Goal: Transaction & Acquisition: Purchase product/service

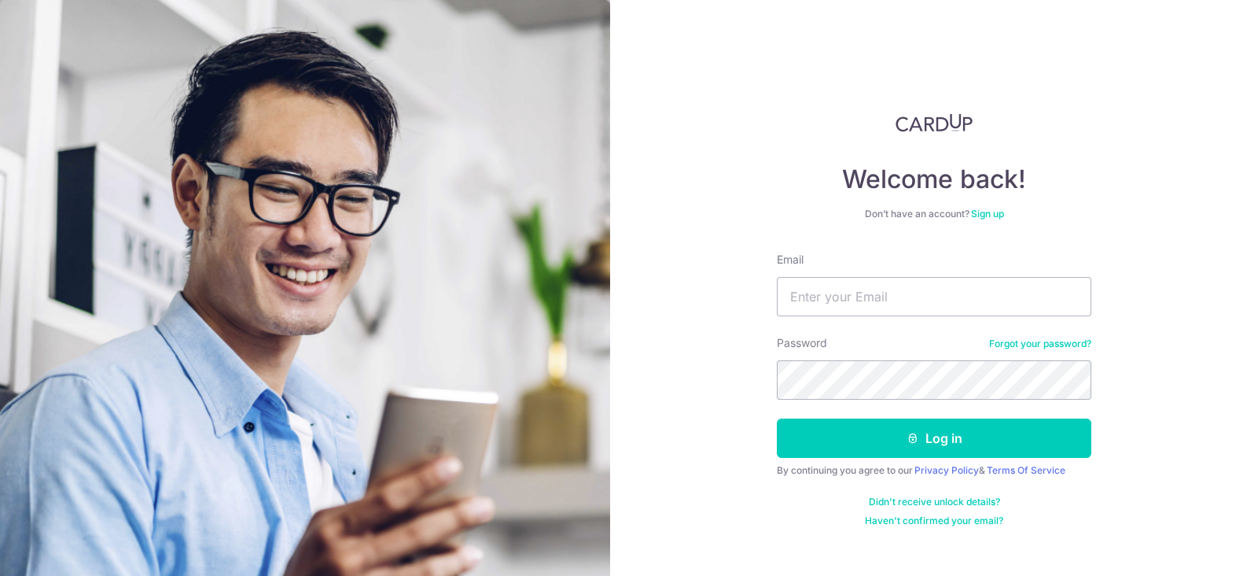
click at [920, 316] on form "Email Password Forgot your password? Log in By continuing you agree to our Priv…" at bounding box center [934, 389] width 315 height 275
click at [924, 300] on input "Email" at bounding box center [934, 296] width 315 height 39
type input "enquiry@modasflame.com.sg"
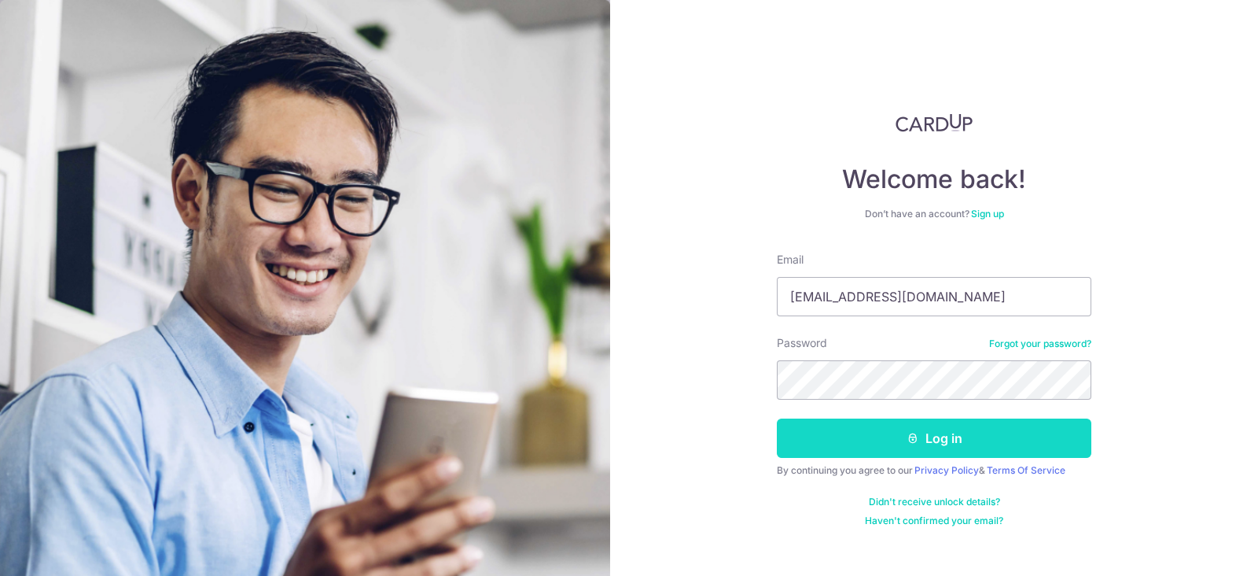
click at [1014, 442] on button "Log in" at bounding box center [934, 437] width 315 height 39
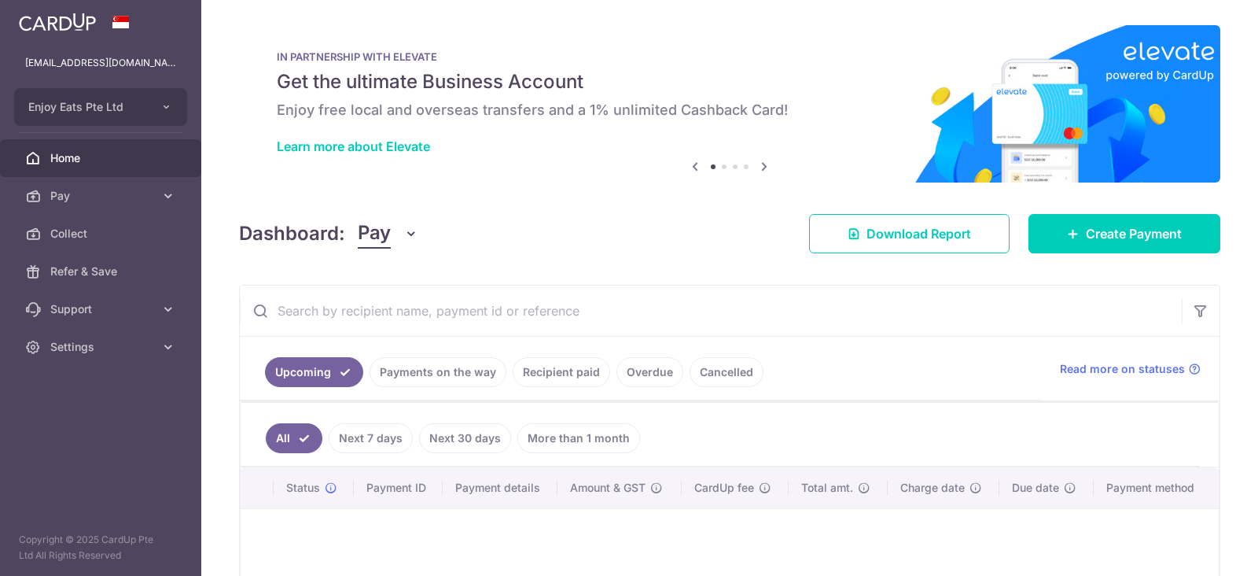
click at [1099, 229] on span "Create Payment" at bounding box center [1134, 233] width 96 height 19
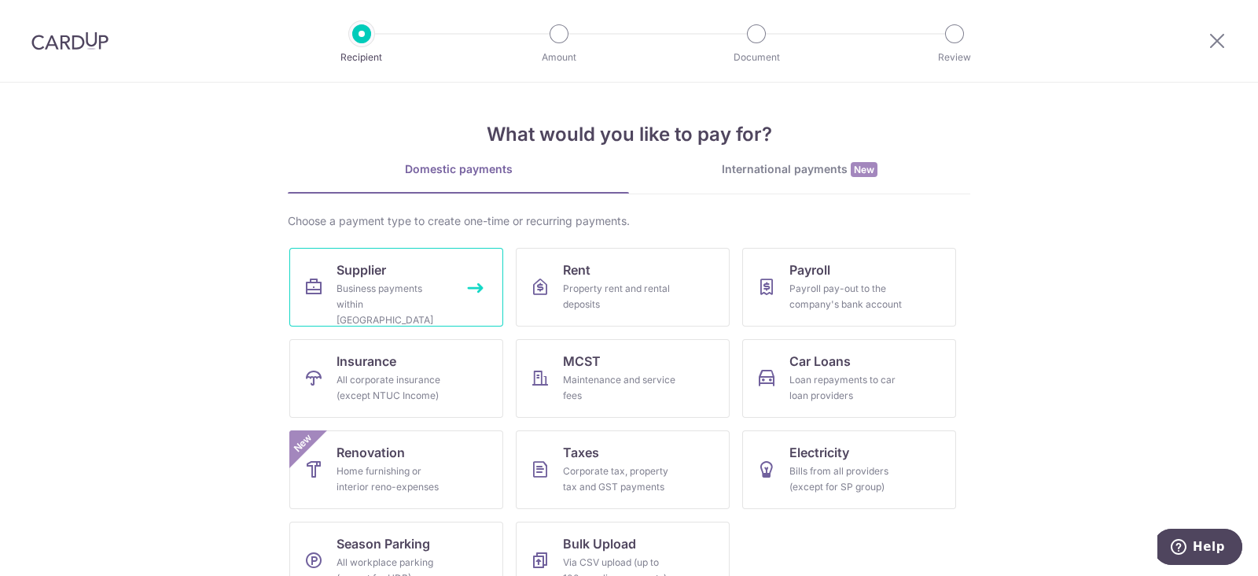
click at [408, 295] on div "Business payments within Singapore" at bounding box center [393, 304] width 113 height 47
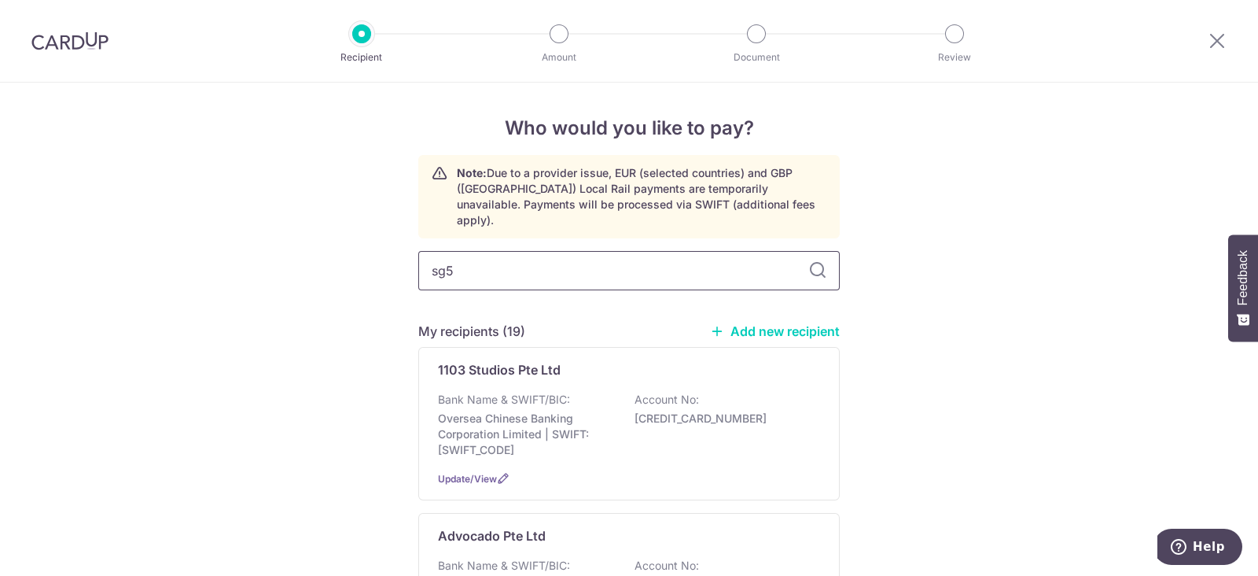
type input "sg5"
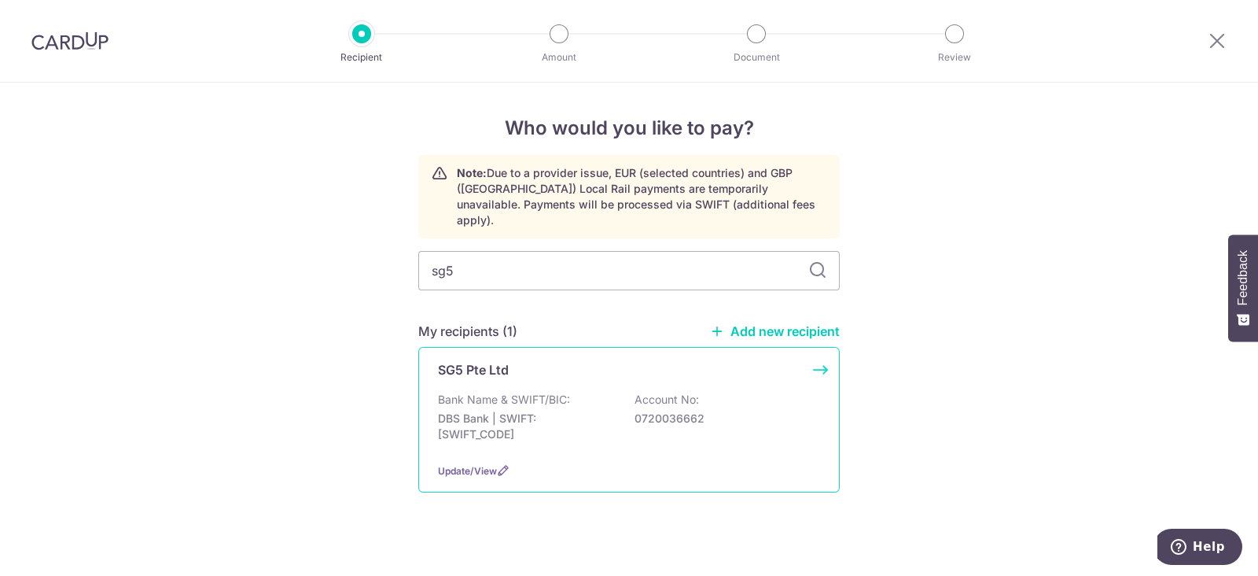
click at [612, 392] on div "Bank Name & SWIFT/BIC: DBS Bank | SWIFT: DBSSSGSGXXX Account No: 0720036662" at bounding box center [629, 421] width 382 height 58
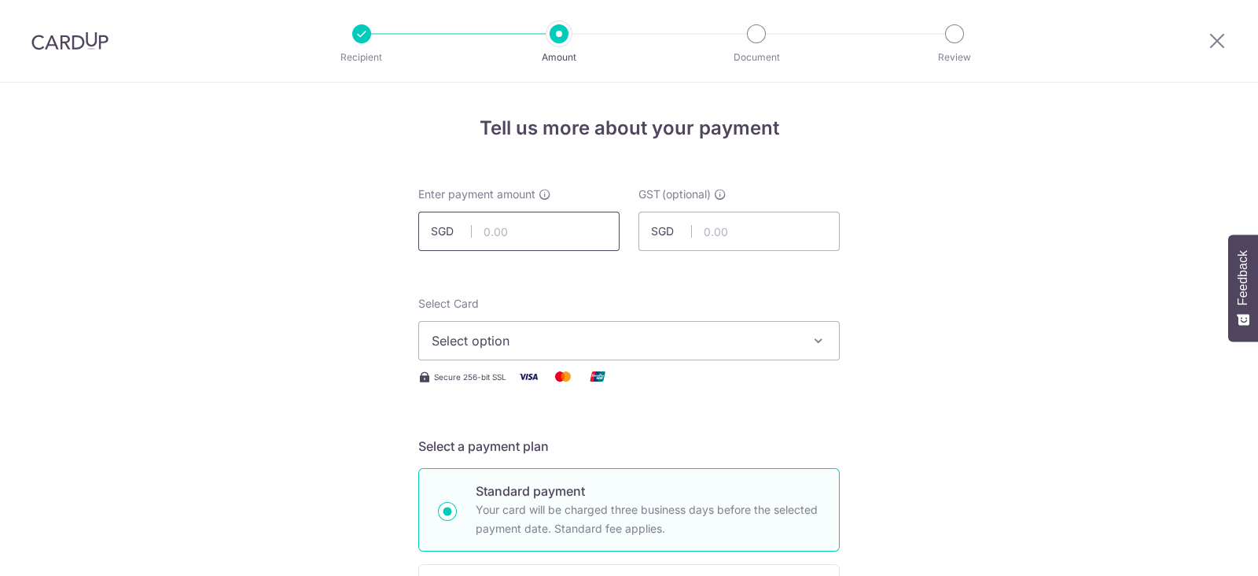
click at [558, 237] on input "text" at bounding box center [518, 231] width 201 height 39
click at [554, 234] on input "text" at bounding box center [518, 231] width 201 height 39
type input "817.06"
click at [786, 347] on span "Select option" at bounding box center [615, 340] width 366 height 19
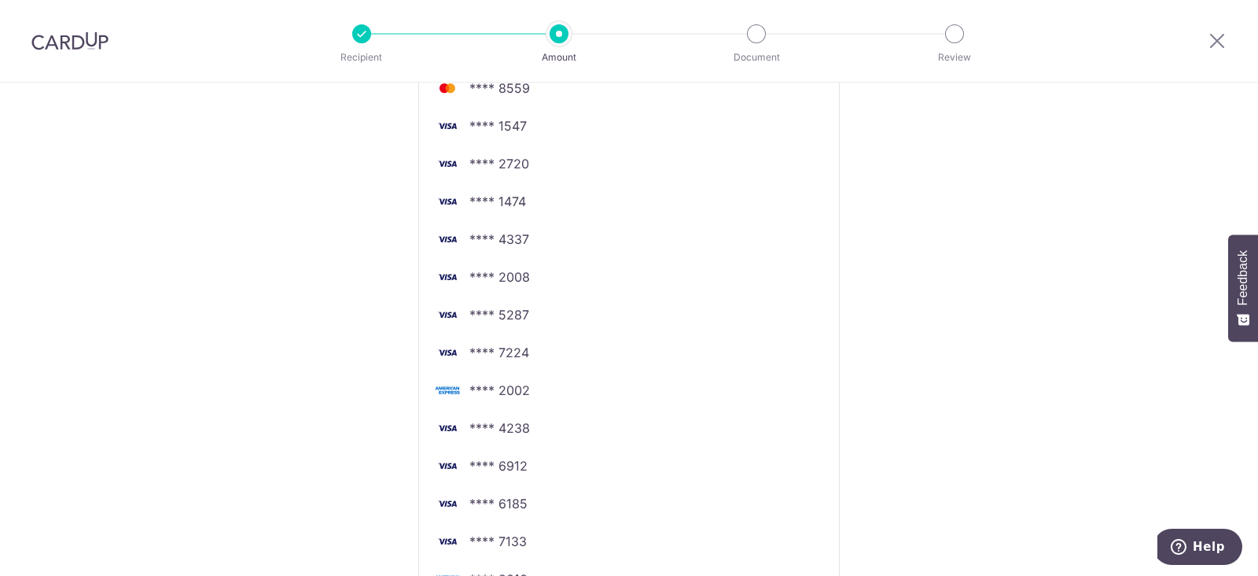
scroll to position [738, 0]
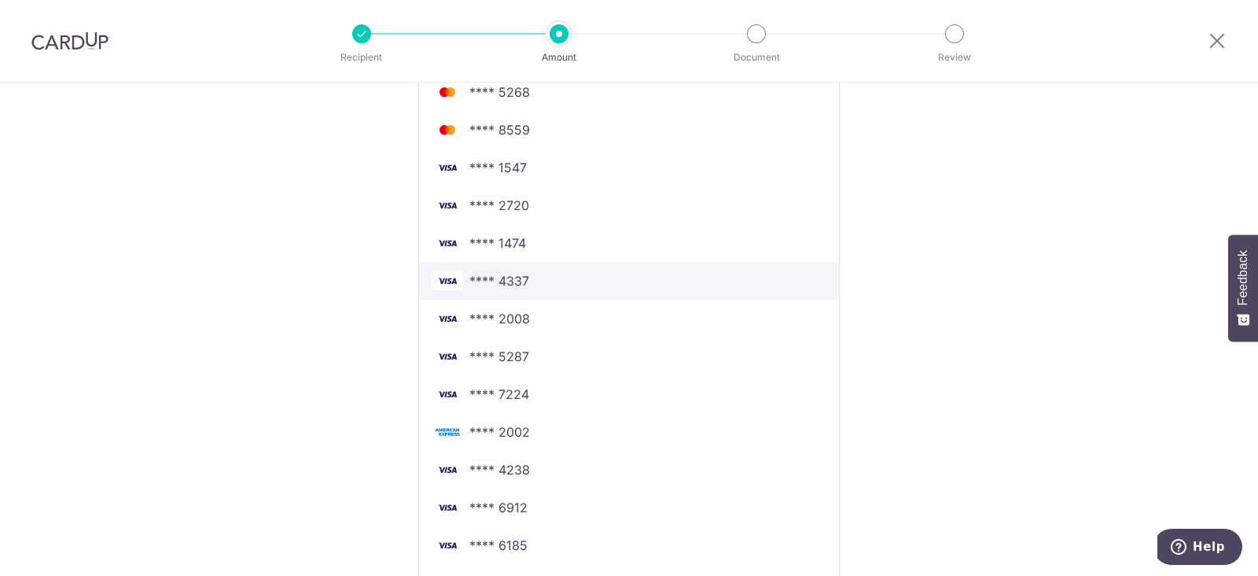
click at [469, 271] on span "**** 4337" at bounding box center [499, 280] width 60 height 19
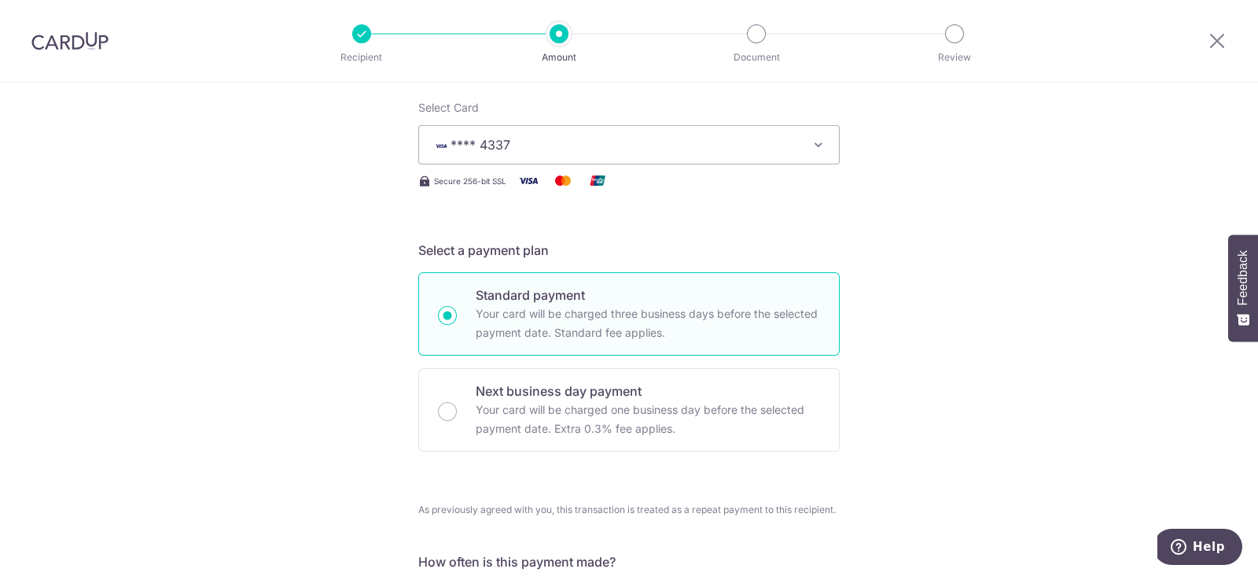
scroll to position [590, 0]
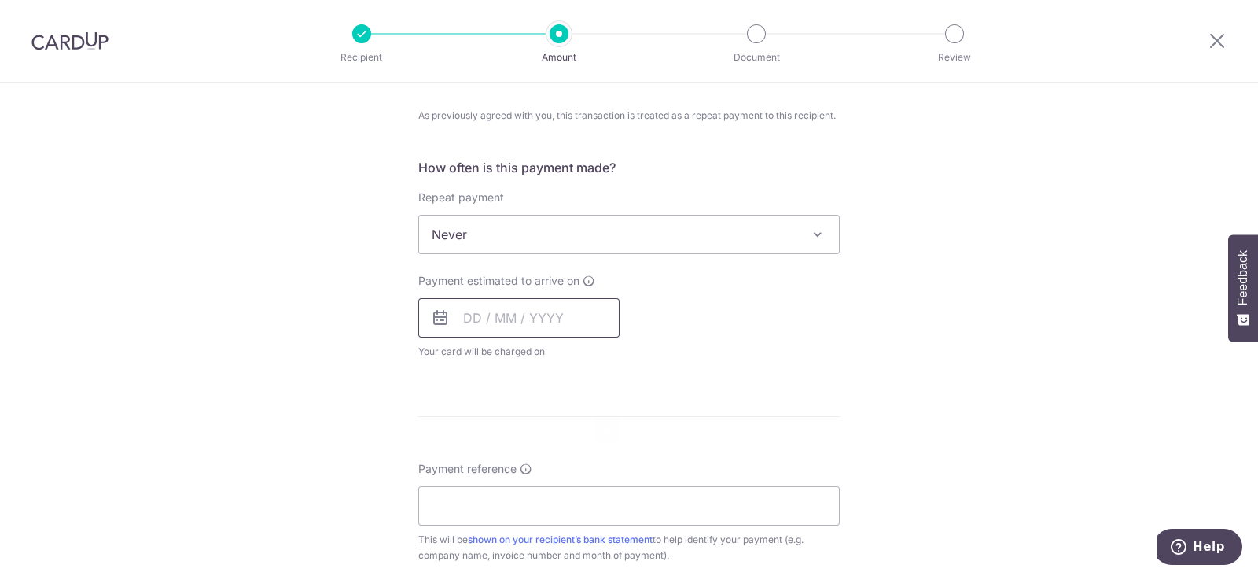
click at [542, 315] on input "text" at bounding box center [518, 317] width 201 height 39
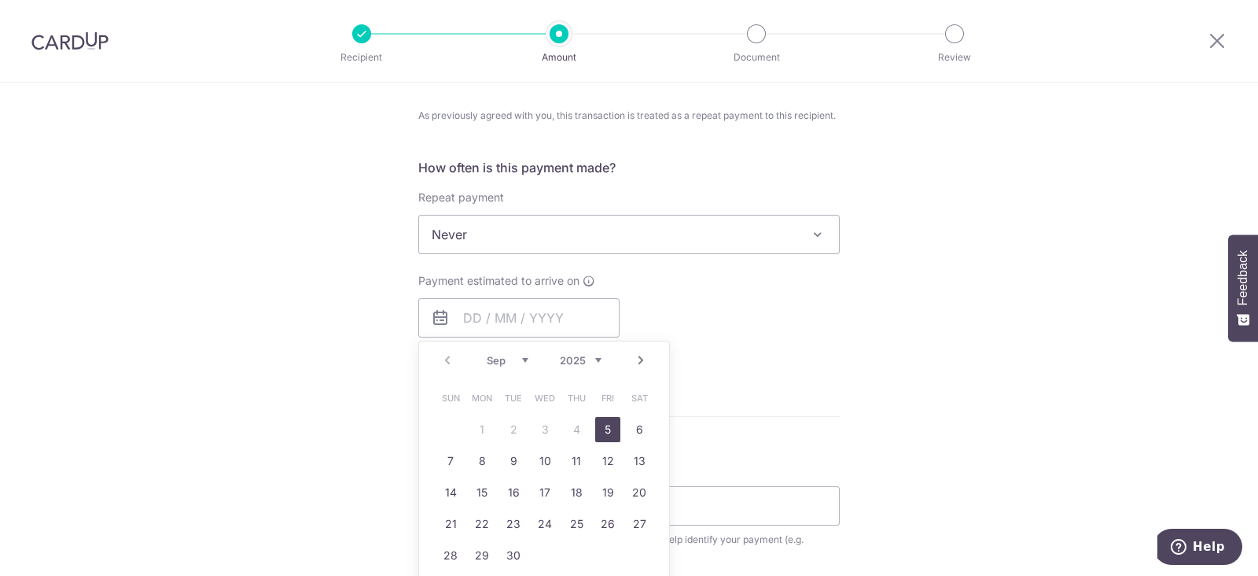
click at [608, 420] on link "5" at bounding box center [607, 429] width 25 height 25
type input "05/09/2025"
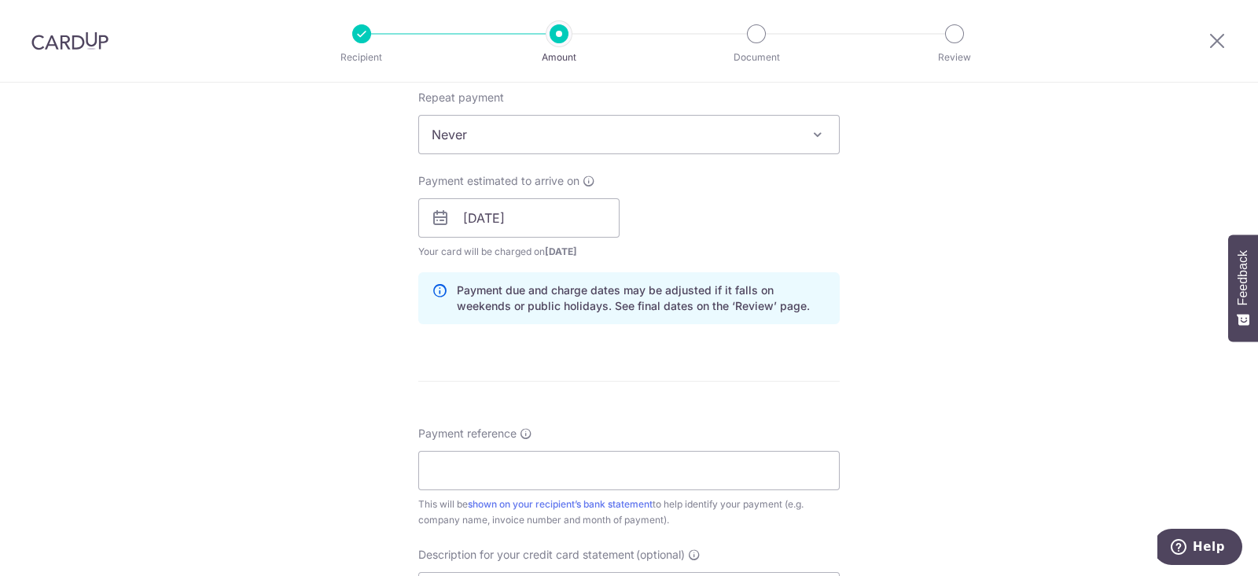
scroll to position [785, 0]
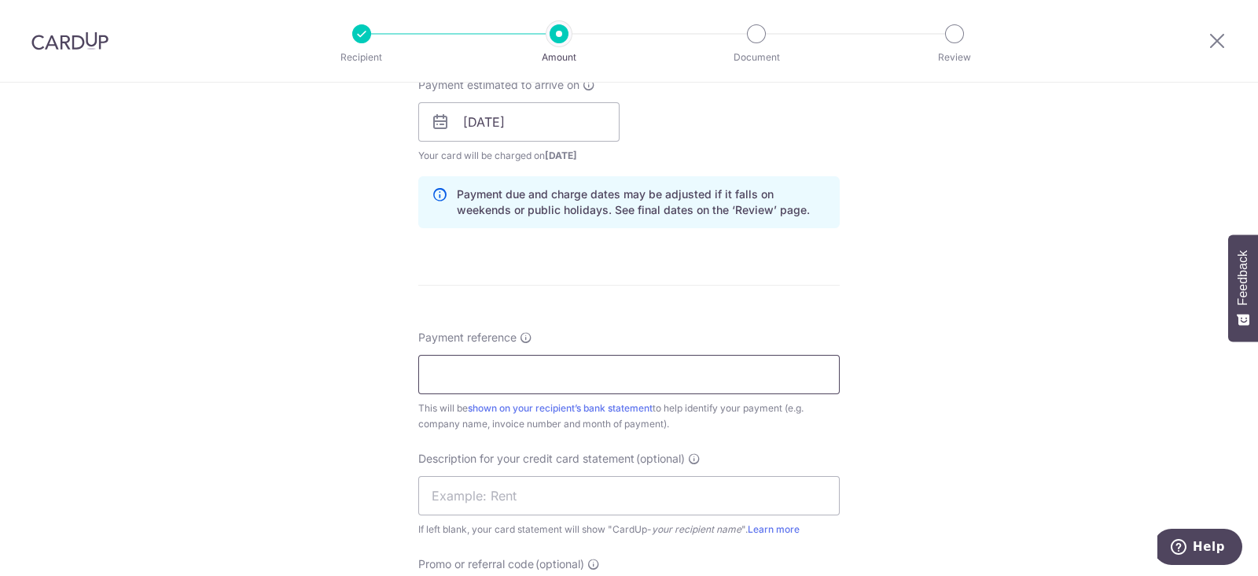
click at [620, 359] on input "Payment reference" at bounding box center [628, 374] width 421 height 39
type input "C09062"
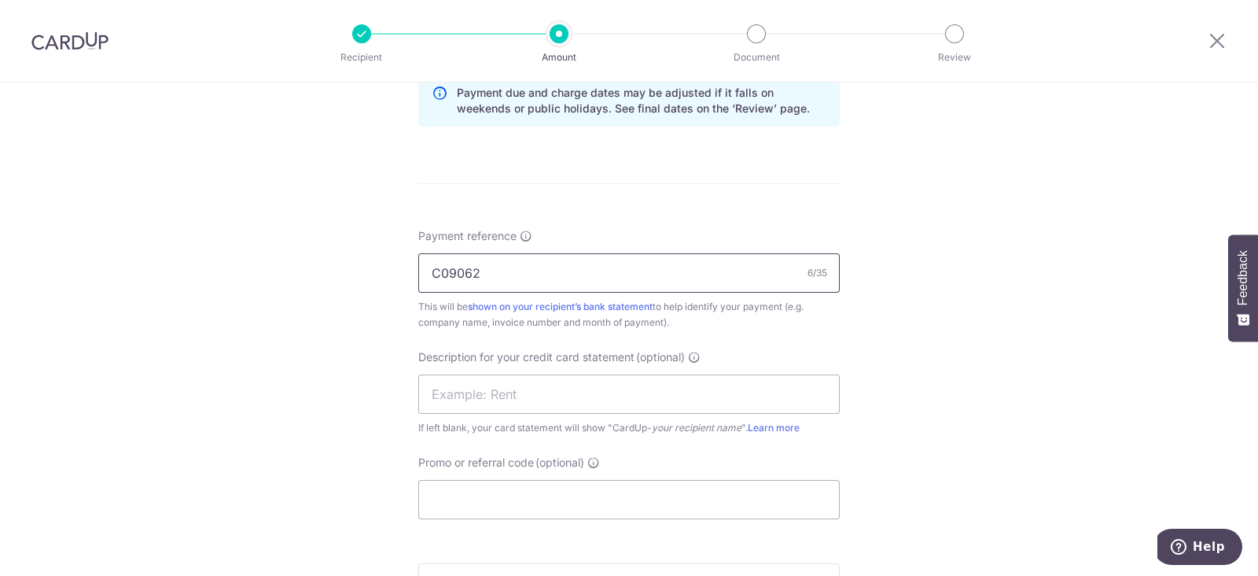
scroll to position [1081, 0]
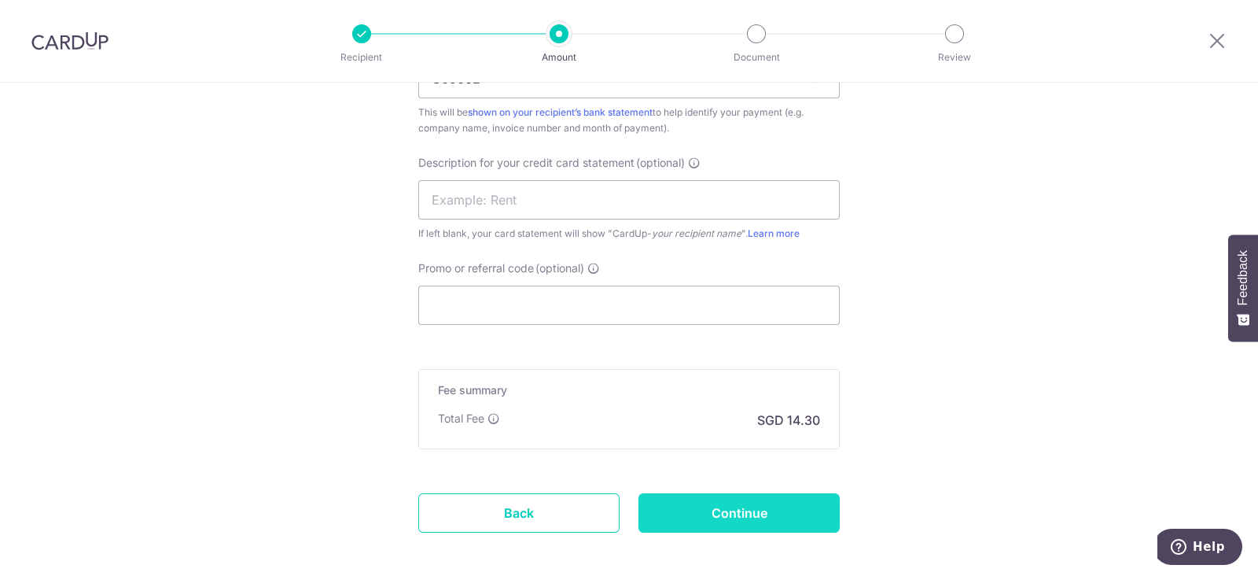
click at [811, 510] on input "Continue" at bounding box center [738, 512] width 201 height 39
type input "Create Schedule"
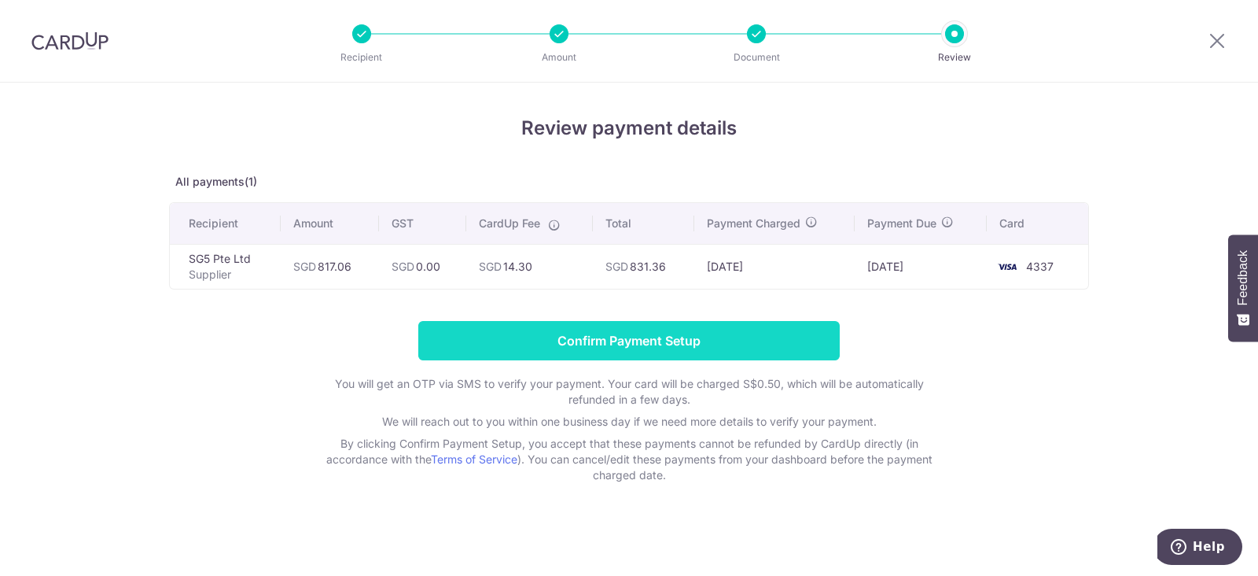
click at [682, 334] on input "Confirm Payment Setup" at bounding box center [628, 340] width 421 height 39
